Goal: Task Accomplishment & Management: Manage account settings

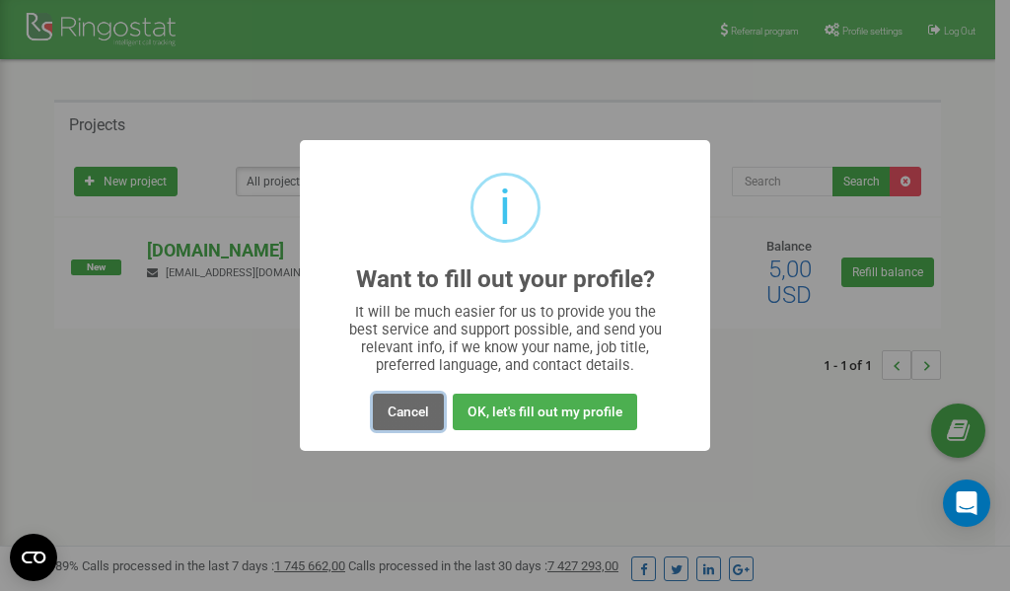
click at [398, 412] on button "Cancel" at bounding box center [408, 412] width 71 height 37
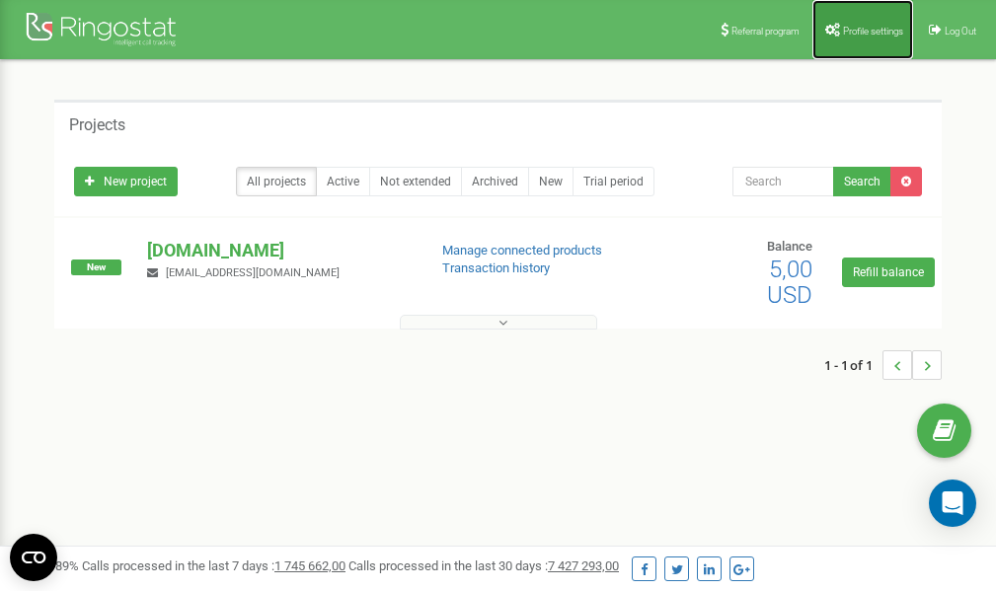
click at [864, 24] on link "Profile settings" at bounding box center [862, 29] width 101 height 59
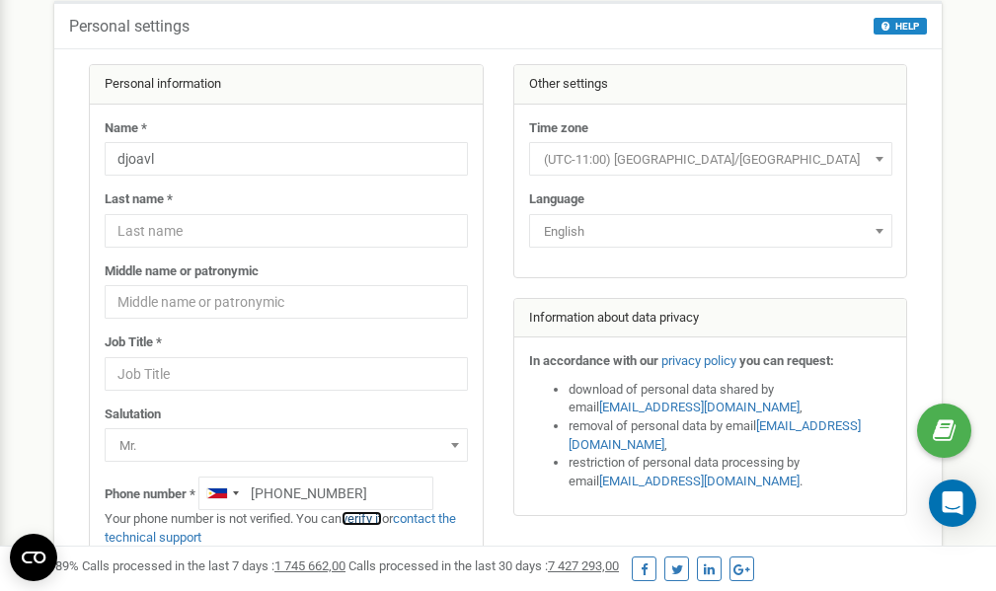
click at [368, 519] on link "verify it" at bounding box center [361, 518] width 40 height 15
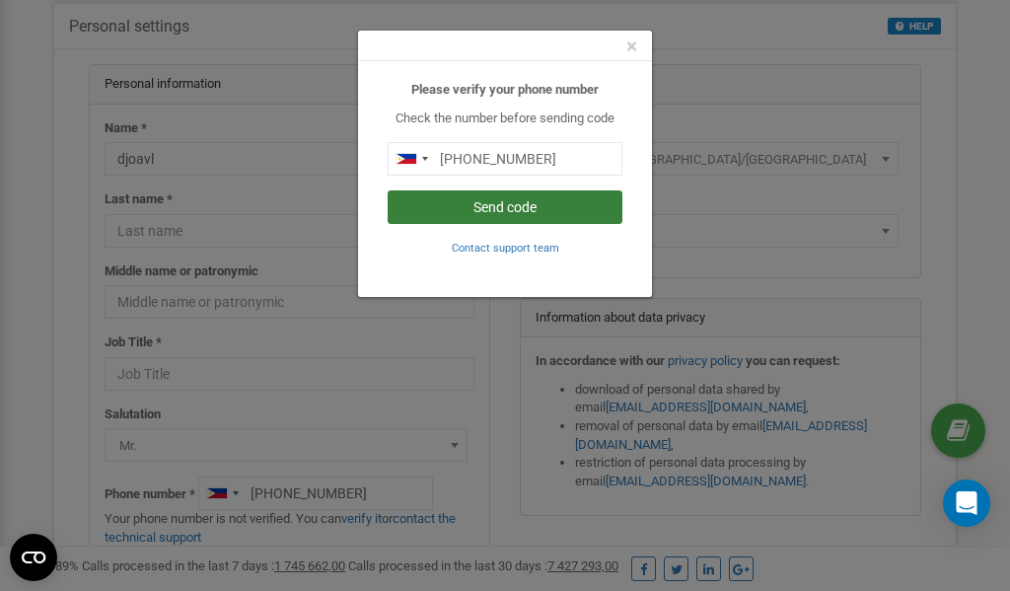
click at [502, 206] on button "Send code" at bounding box center [505, 207] width 235 height 34
